Goal: Task Accomplishment & Management: Complete application form

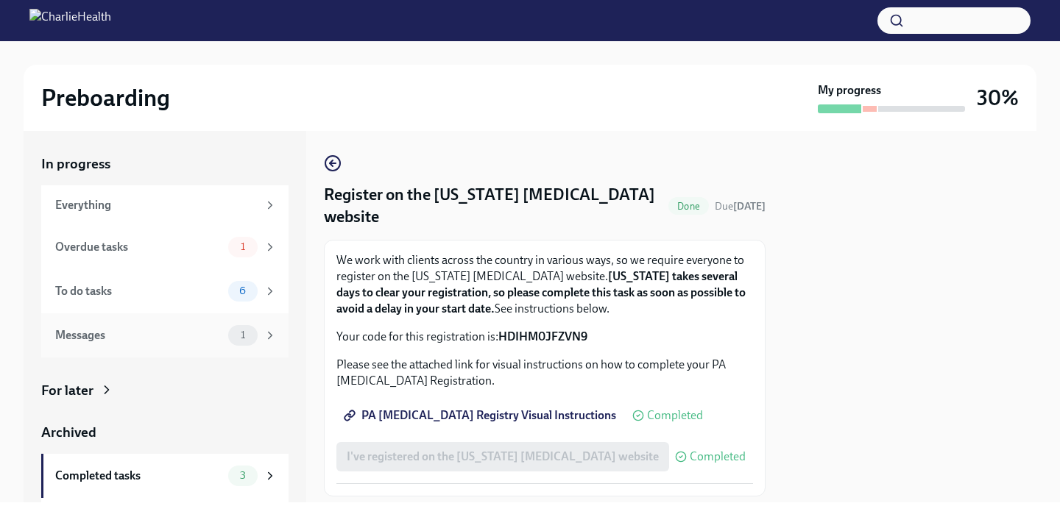
scroll to position [38, 0]
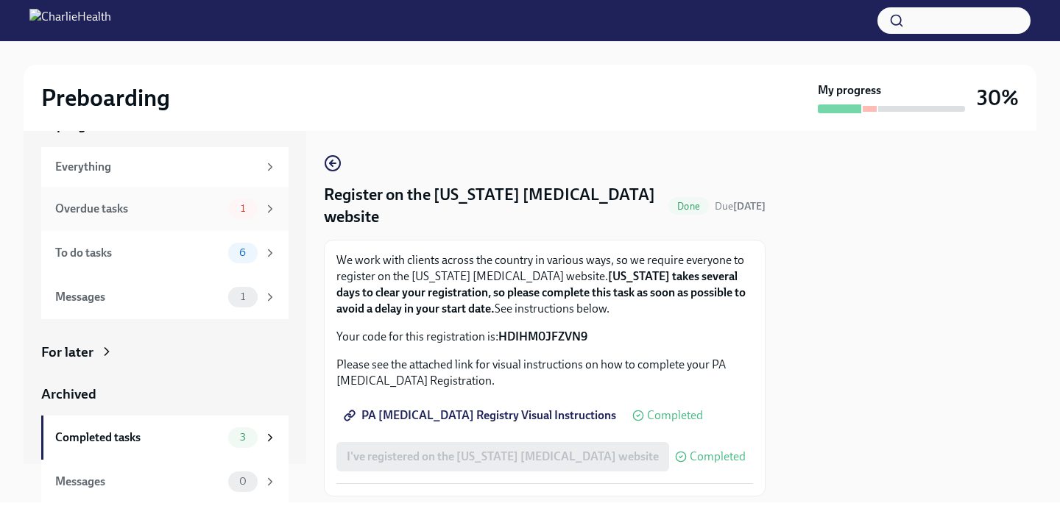
click at [228, 207] on div "1" at bounding box center [242, 209] width 29 height 21
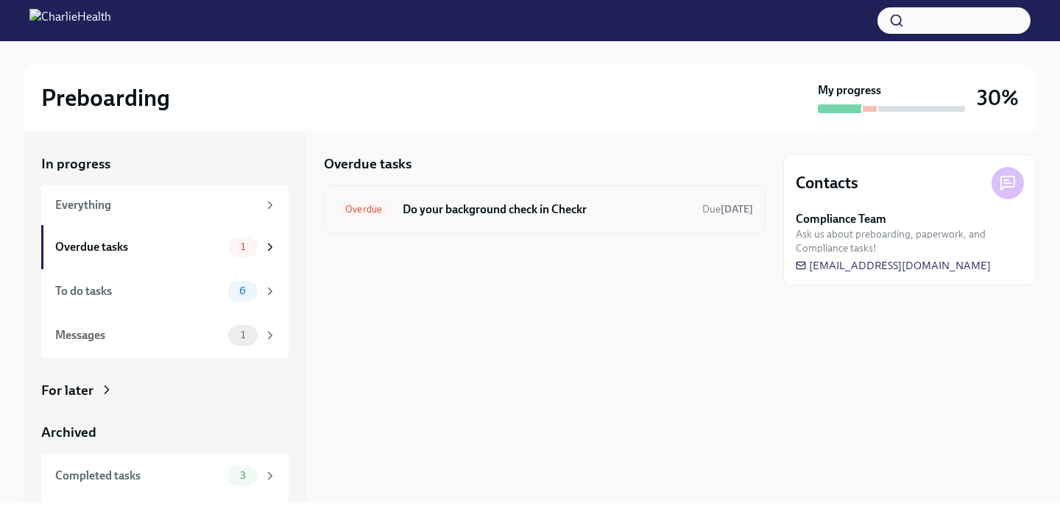
click at [460, 218] on div "Overdue Do your background check in Checkr Due [DATE]" at bounding box center [544, 210] width 417 height 24
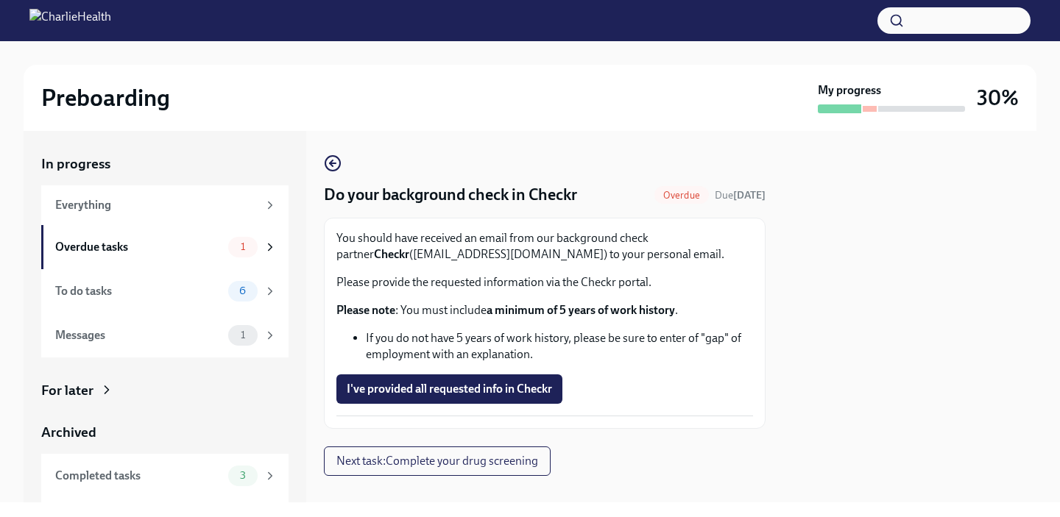
scroll to position [21, 0]
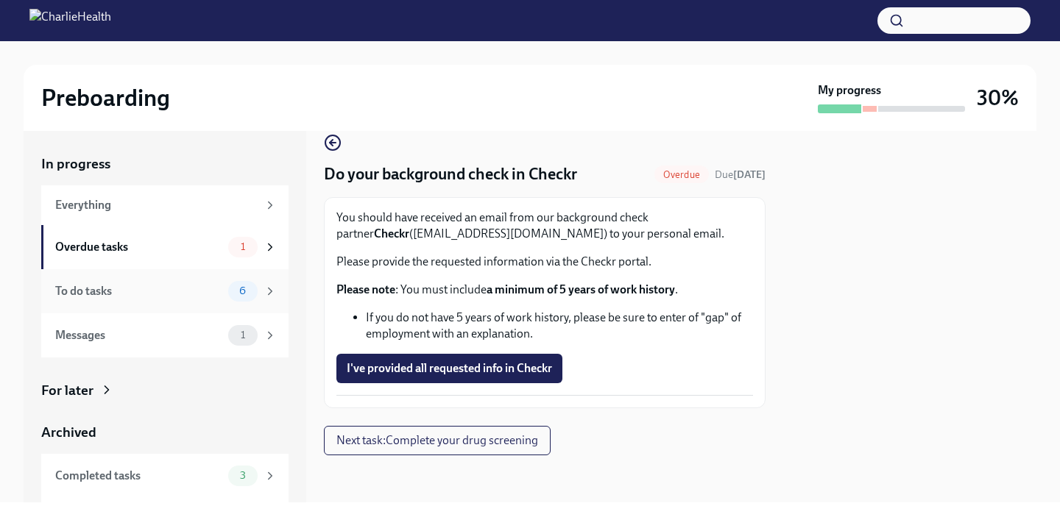
click at [174, 288] on div "To do tasks" at bounding box center [138, 291] width 167 height 16
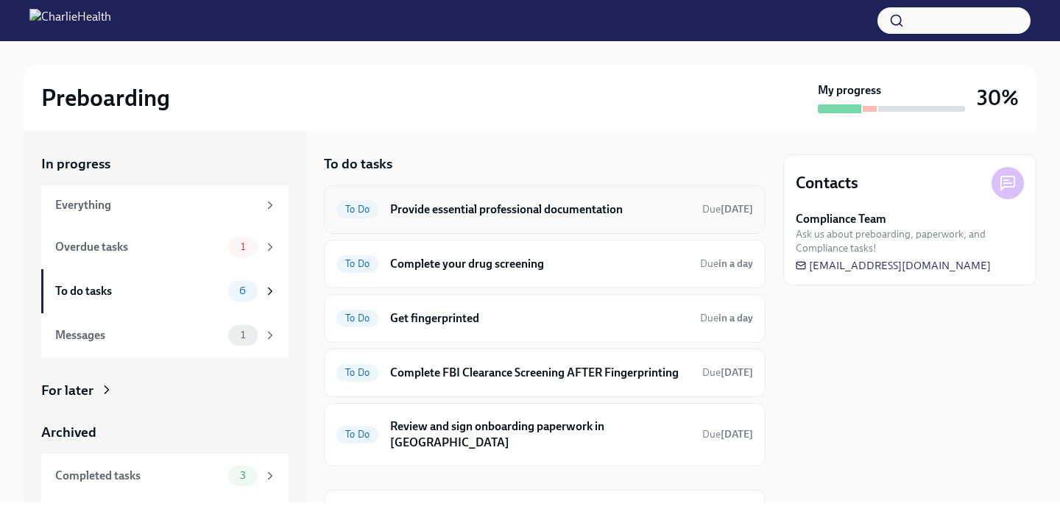
click at [431, 211] on h6 "Provide essential professional documentation" at bounding box center [540, 210] width 300 height 16
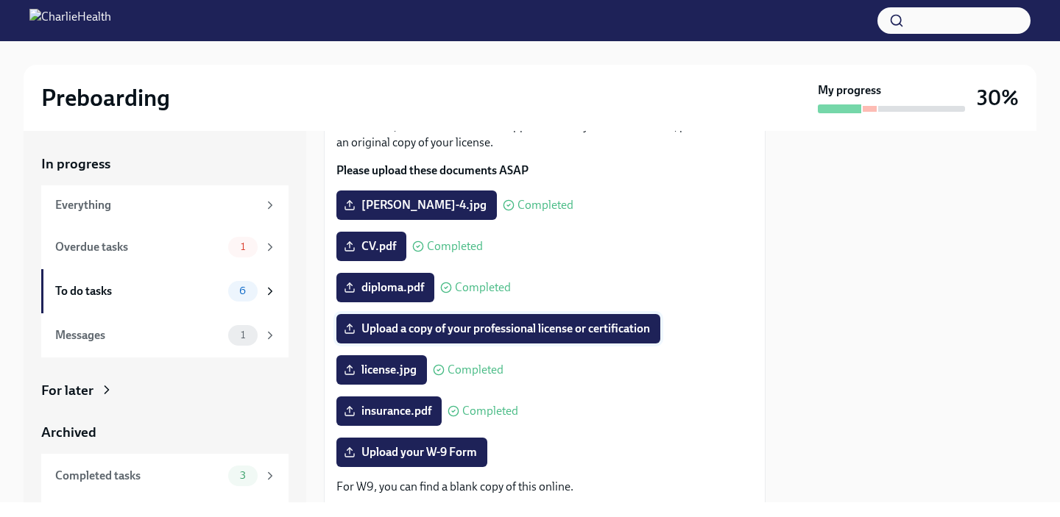
scroll to position [166, 0]
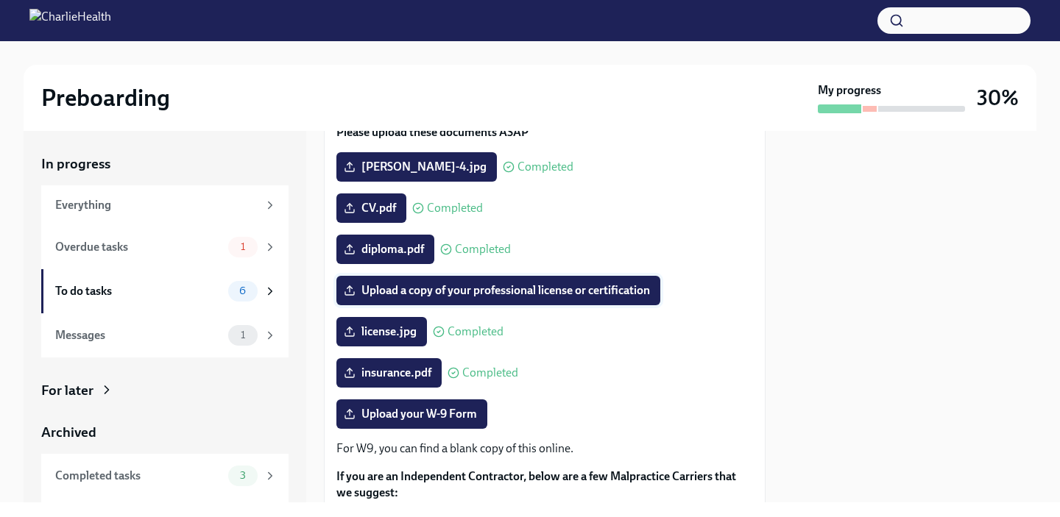
click at [472, 298] on span "Upload a copy of your professional license or certification" at bounding box center [498, 290] width 303 height 15
click at [0, 0] on input "Upload a copy of your professional license or certification" at bounding box center [0, 0] width 0 height 0
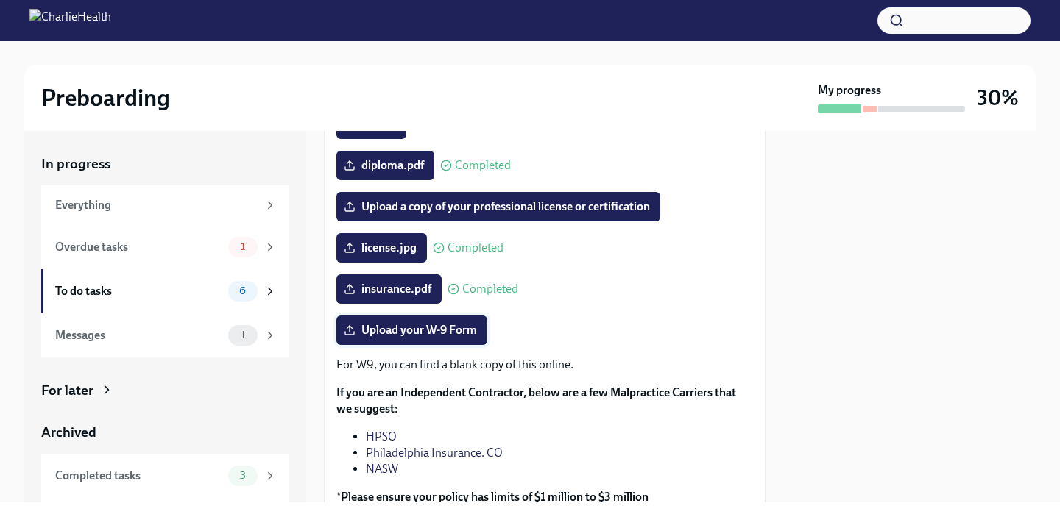
click at [433, 338] on span "Upload your W-9 Form" at bounding box center [412, 330] width 130 height 15
click at [0, 0] on input "Upload your W-9 Form" at bounding box center [0, 0] width 0 height 0
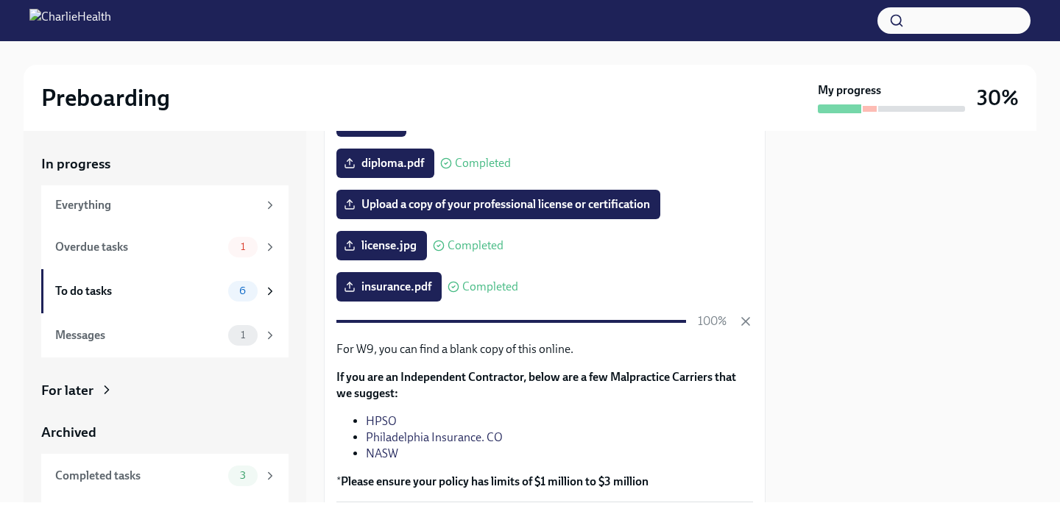
scroll to position [238, 0]
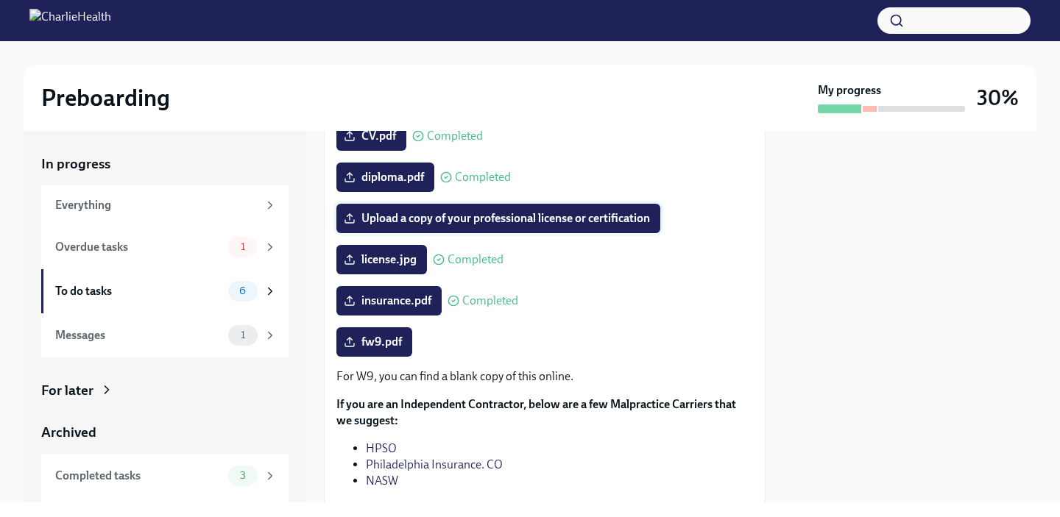
click at [523, 226] on span "Upload a copy of your professional license or certification" at bounding box center [498, 218] width 303 height 15
click at [0, 0] on input "Upload a copy of your professional license or certification" at bounding box center [0, 0] width 0 height 0
click at [405, 226] on span "Upload a copy of your professional license or certification" at bounding box center [498, 218] width 303 height 15
click at [0, 0] on input "Upload a copy of your professional license or certification" at bounding box center [0, 0] width 0 height 0
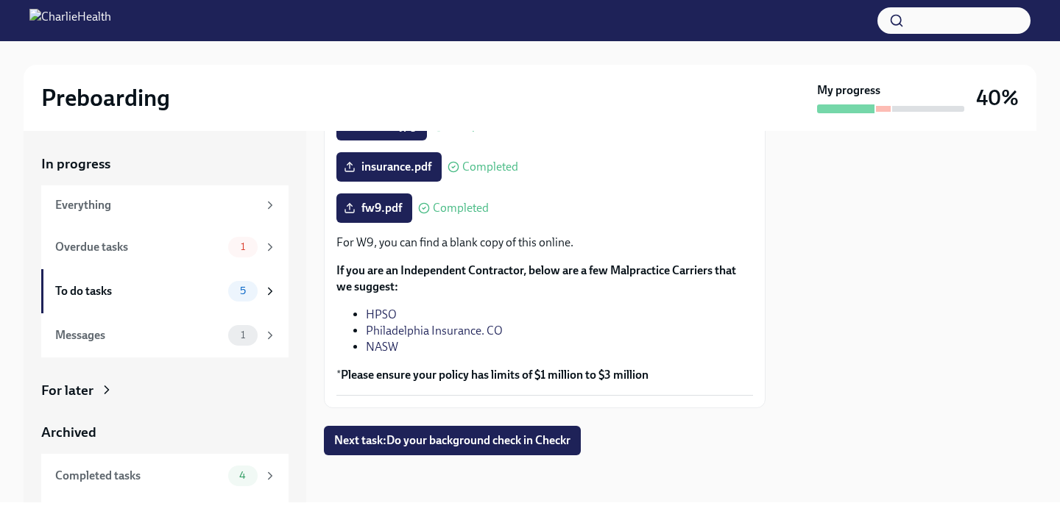
scroll to position [396, 0]
click at [472, 444] on span "Next task : Do your background check in Checkr" at bounding box center [452, 440] width 236 height 15
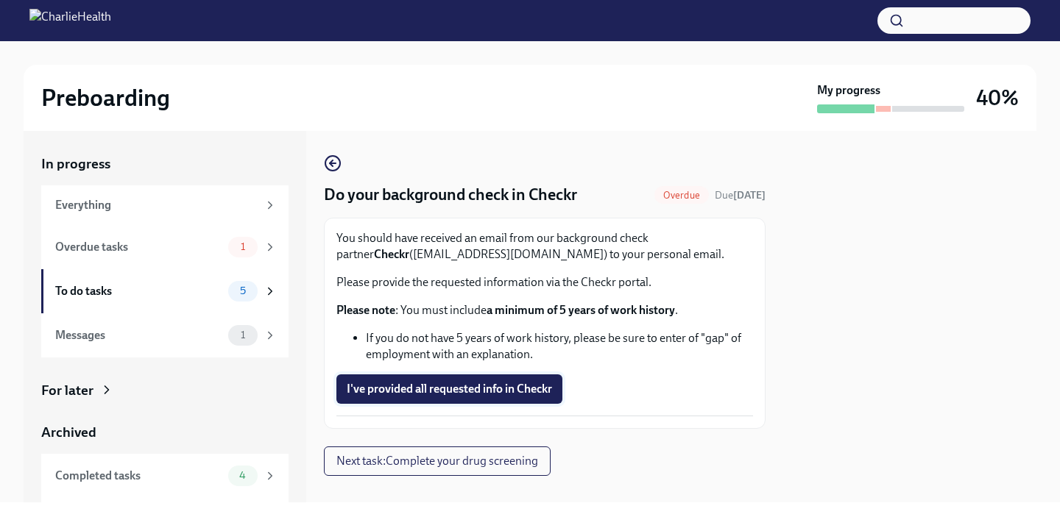
click at [415, 386] on span "I've provided all requested info in Checkr" at bounding box center [449, 389] width 205 height 15
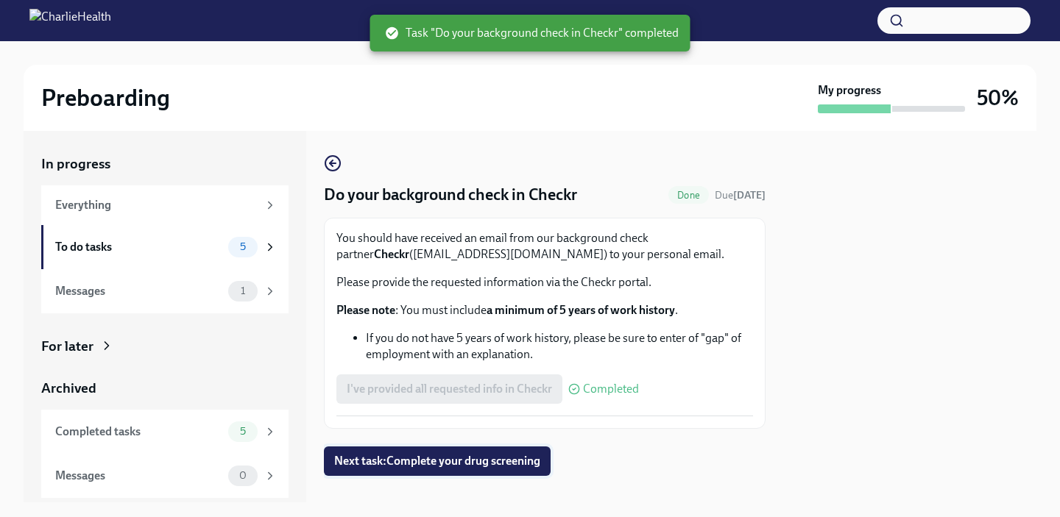
click at [452, 468] on span "Next task : Complete your drug screening" at bounding box center [437, 461] width 206 height 15
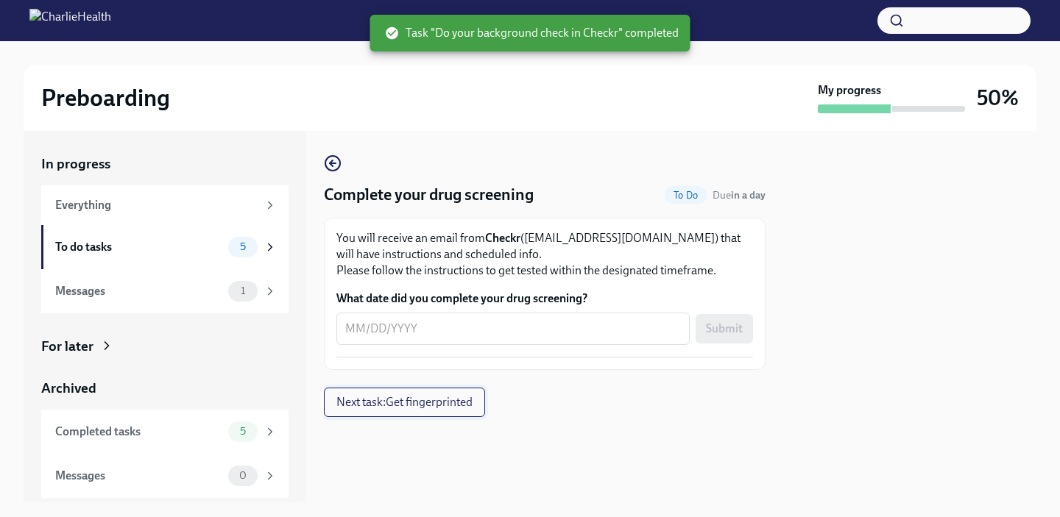
click at [355, 395] on button "Next task : Get fingerprinted" at bounding box center [404, 402] width 161 height 29
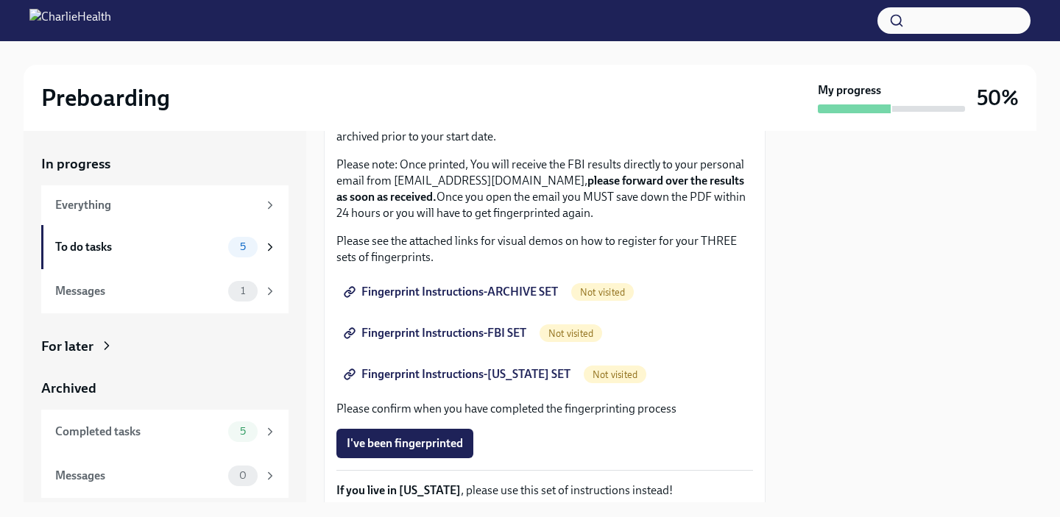
scroll to position [177, 0]
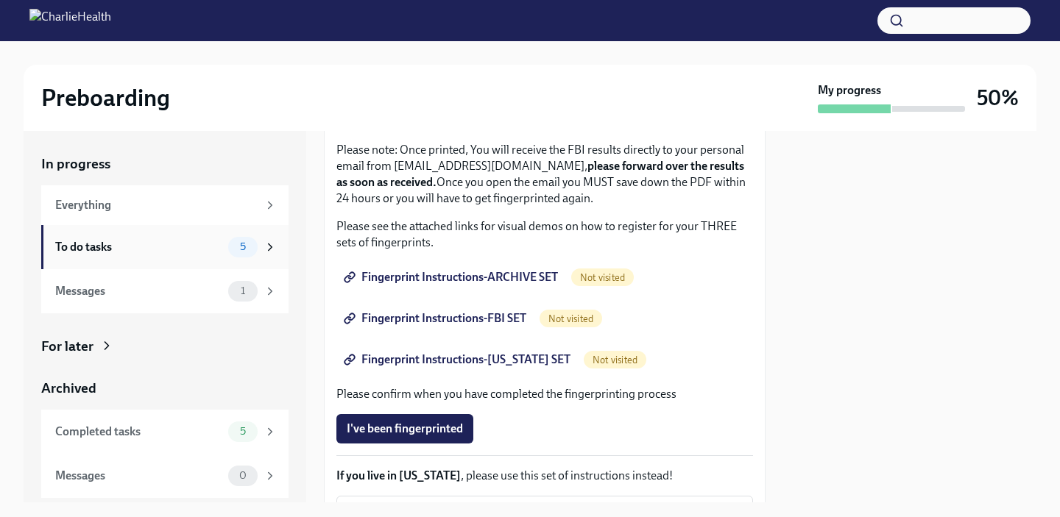
click at [155, 244] on div "To do tasks" at bounding box center [138, 247] width 167 height 16
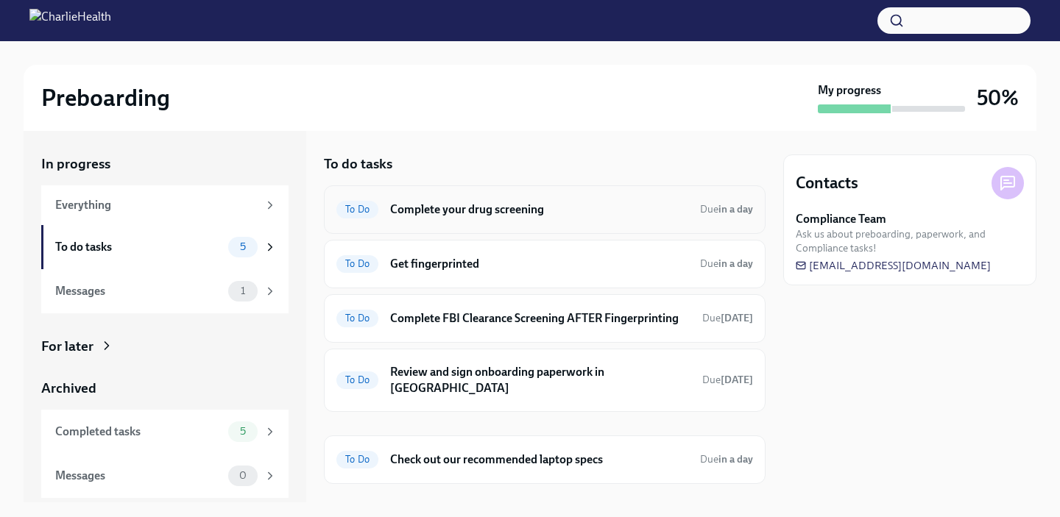
scroll to position [29, 0]
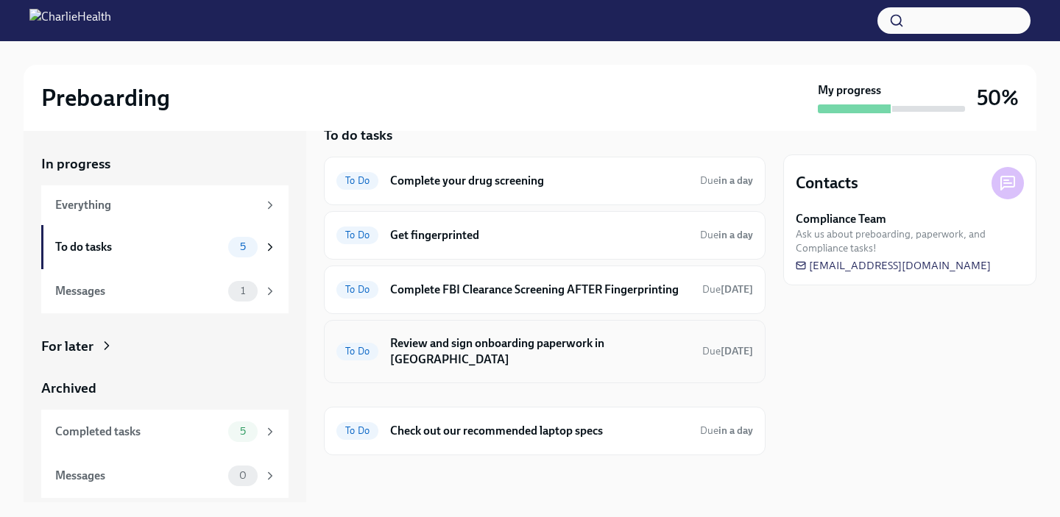
click at [511, 371] on div "To Do Review and sign onboarding paperwork in [GEOGRAPHIC_DATA] Due [DATE]" at bounding box center [544, 352] width 417 height 38
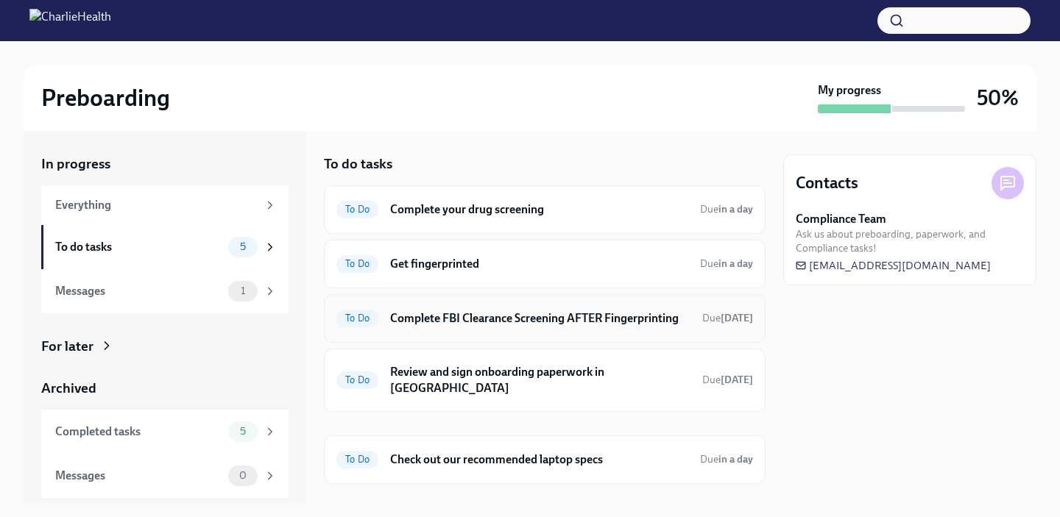
scroll to position [29, 0]
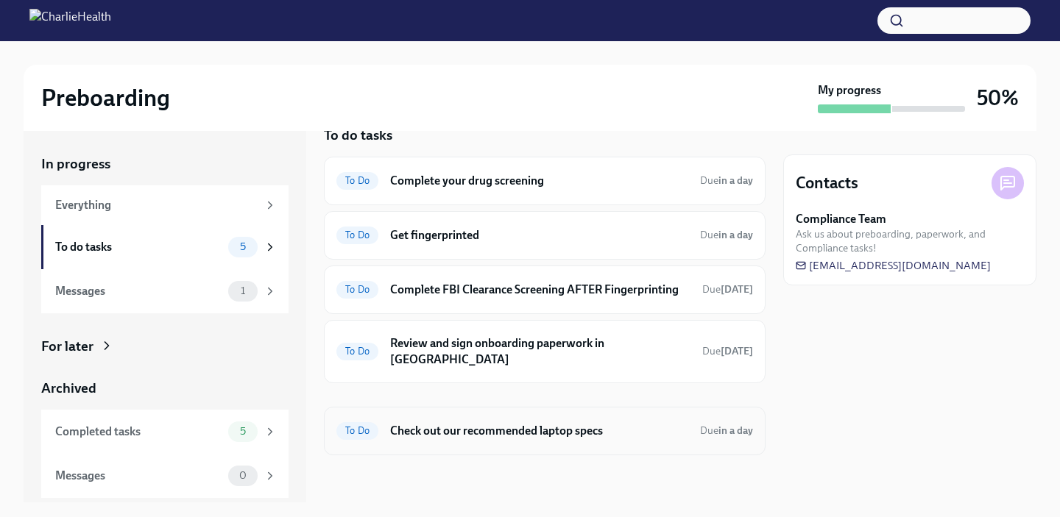
click at [388, 433] on div "To Do Check out our recommended laptop specs Due in a day" at bounding box center [544, 431] width 417 height 24
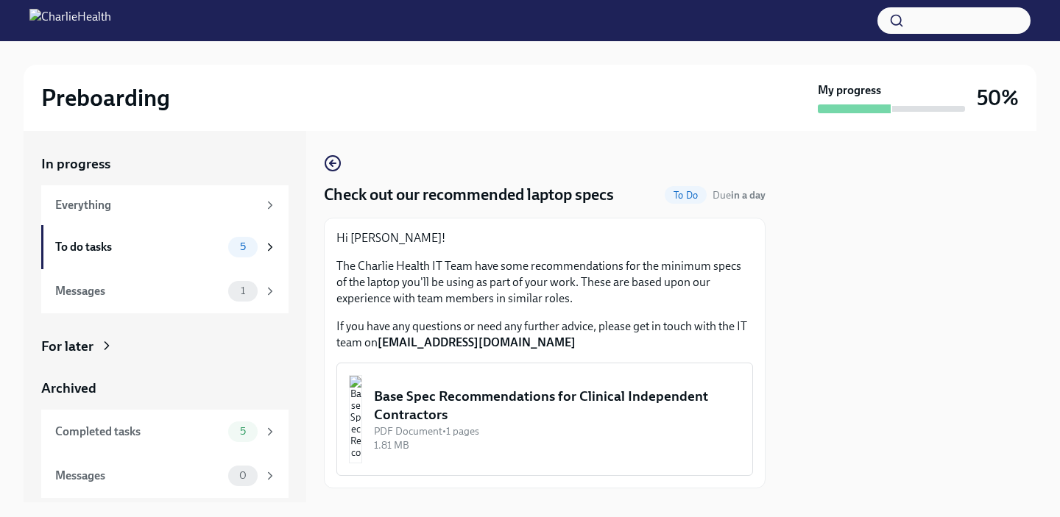
scroll to position [34, 0]
